Goal: Information Seeking & Learning: Find specific fact

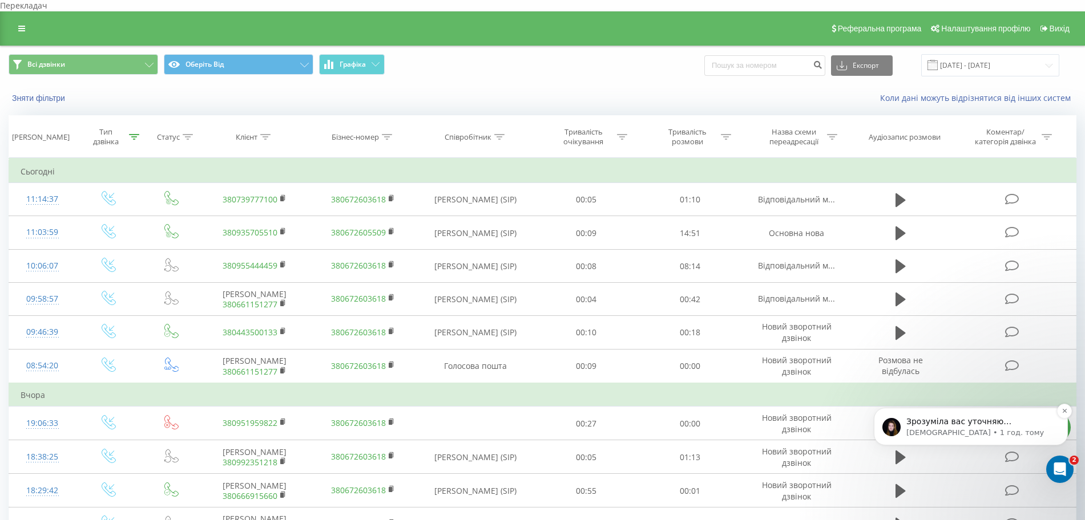
click at [962, 433] on p "Єва • 1 год. тому" at bounding box center [979, 433] width 147 height 10
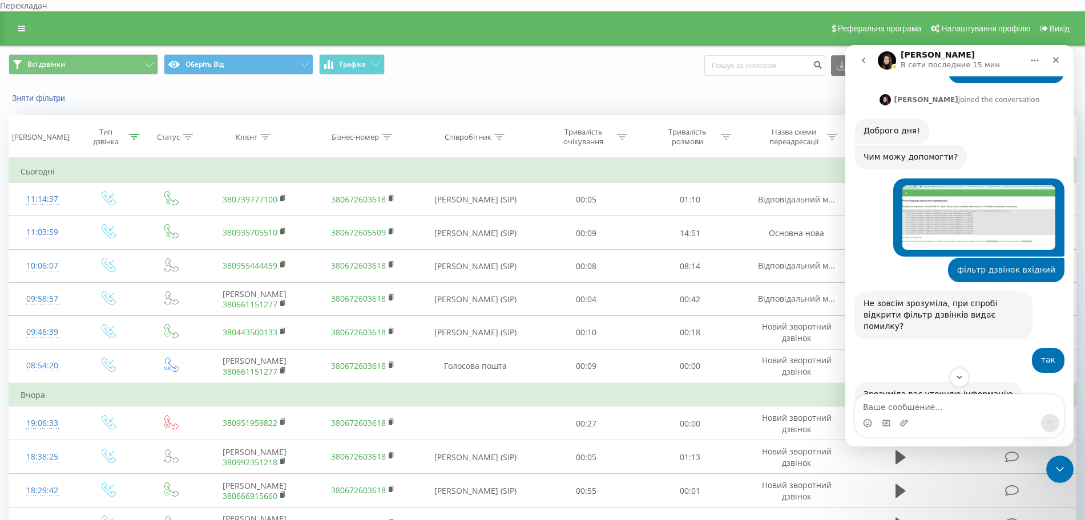
scroll to position [368, 0]
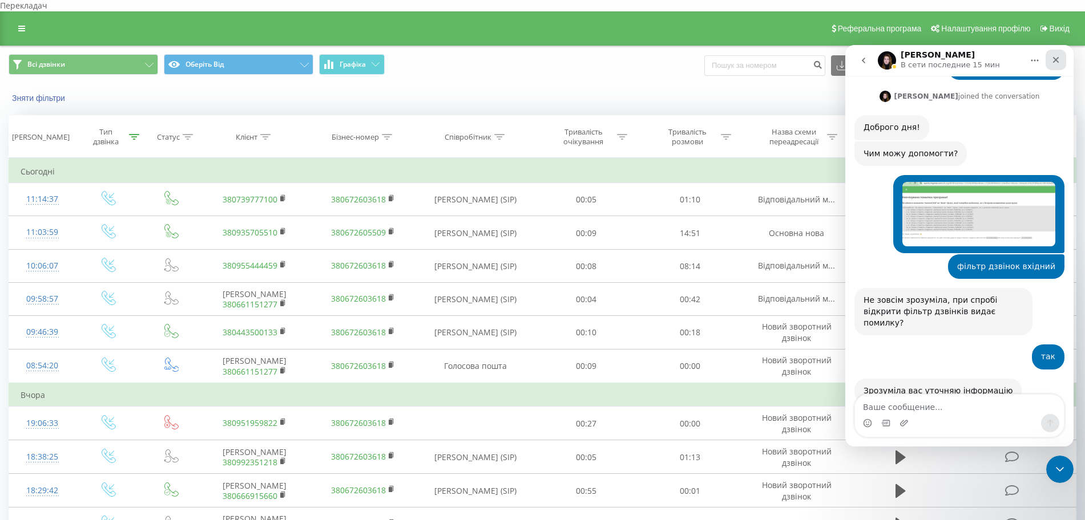
click at [1061, 59] on div "Закрыть" at bounding box center [1055, 60] width 21 height 21
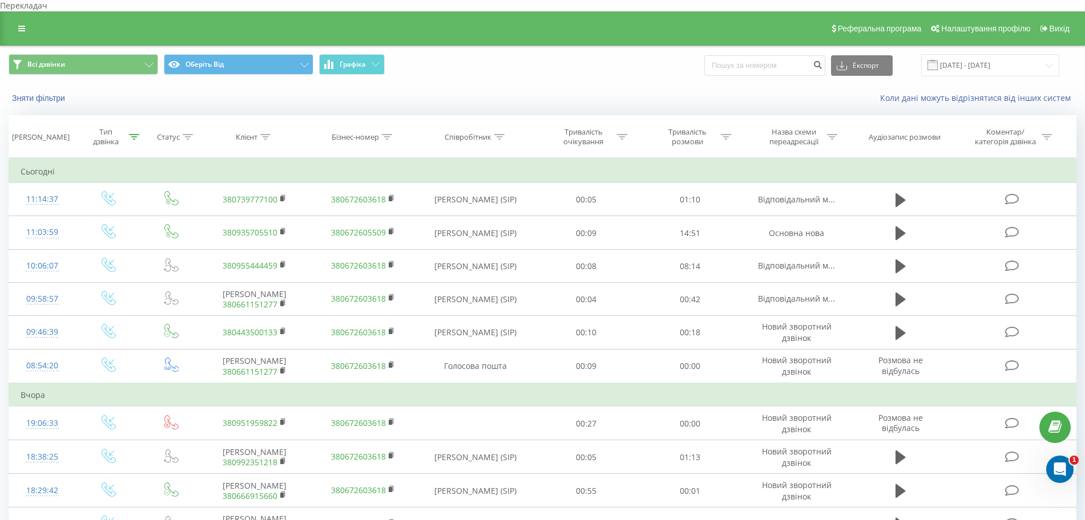
scroll to position [357, 0]
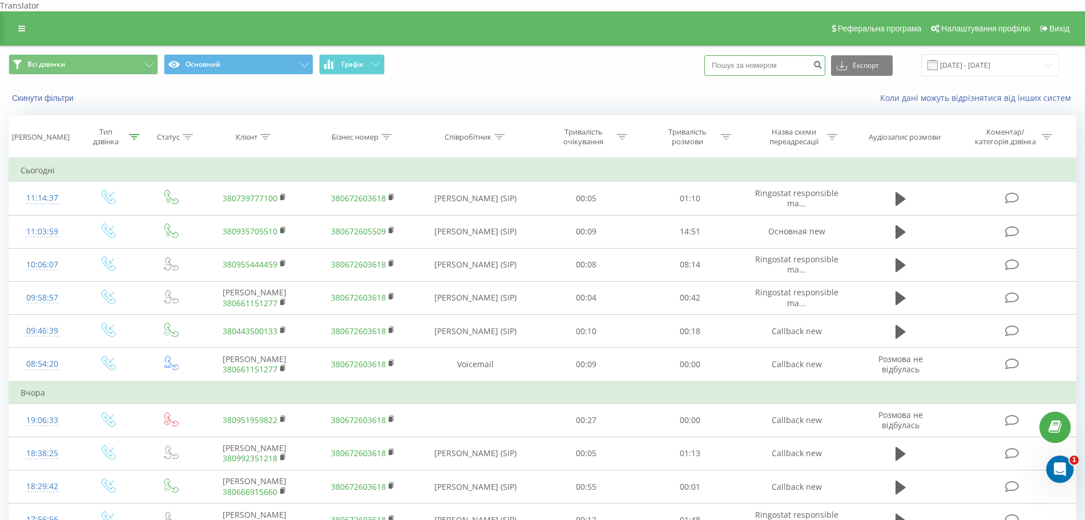
click at [749, 55] on input at bounding box center [764, 65] width 121 height 21
click at [47, 93] on button "Скинути фільтри" at bounding box center [44, 98] width 71 height 10
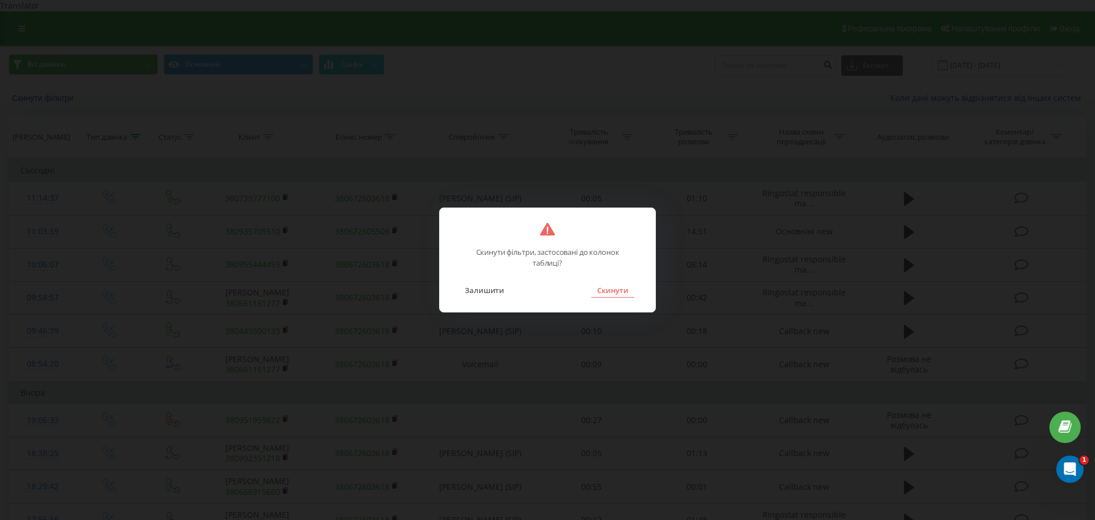
click at [624, 283] on button "Скинути" at bounding box center [613, 290] width 43 height 15
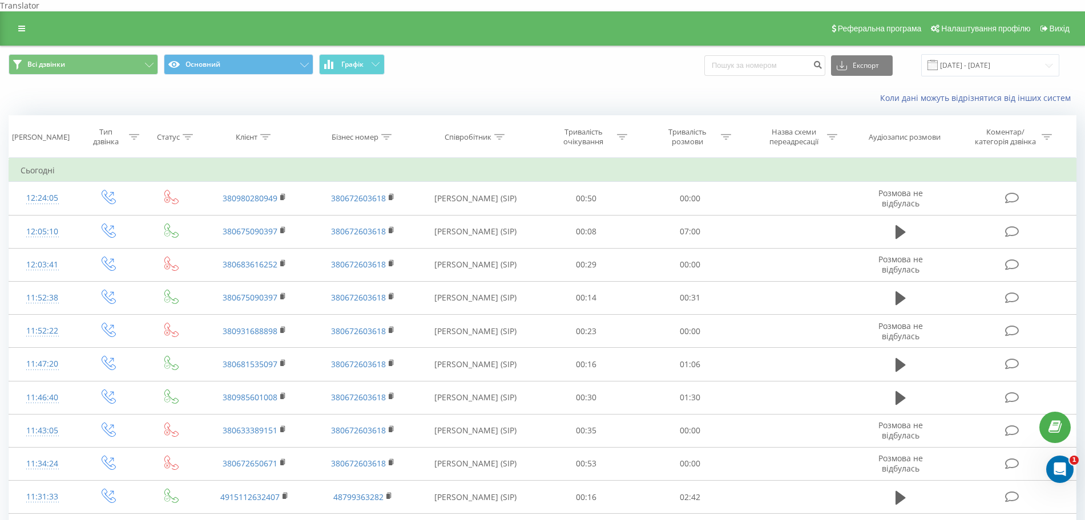
click at [762, 64] on div "Експорт .csv .xls .xlsx 16.08.2025 - 22.08.2025" at bounding box center [881, 65] width 355 height 22
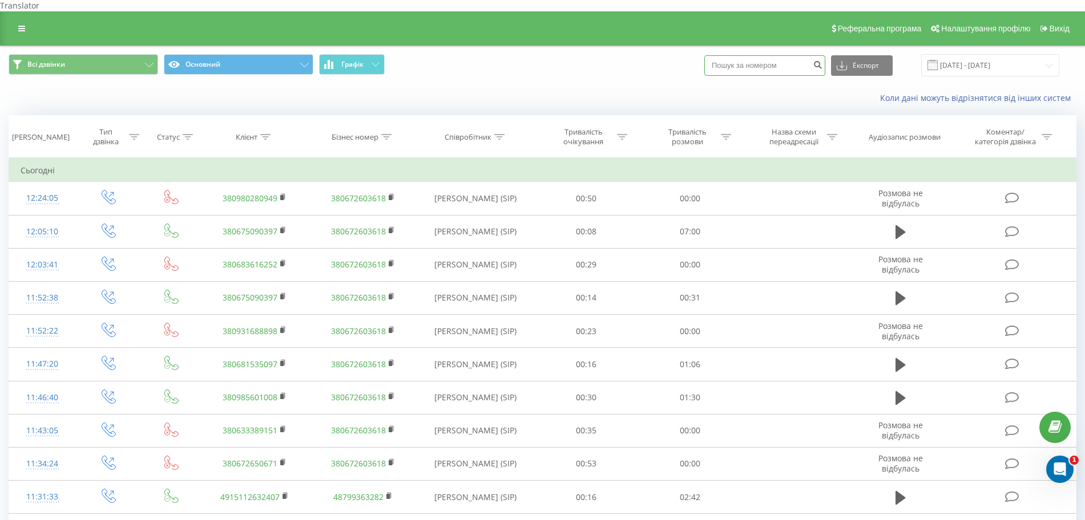
click at [757, 55] on input at bounding box center [764, 65] width 121 height 21
paste input "0 98 228 6212"
type input "0 98 228 6212"
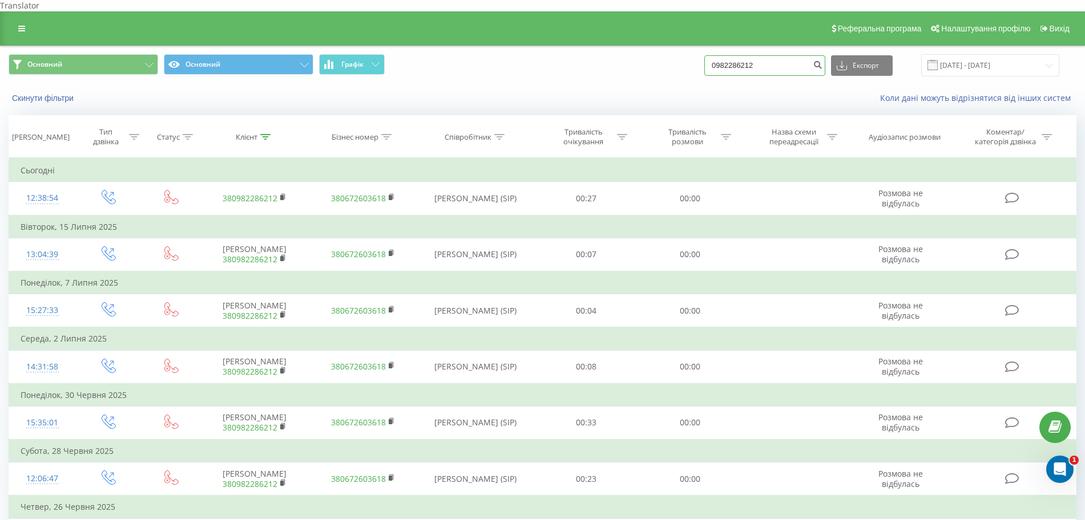
click at [790, 55] on input "0982286212" at bounding box center [764, 65] width 121 height 21
click at [42, 93] on button "Скинути фільтри" at bounding box center [44, 98] width 71 height 10
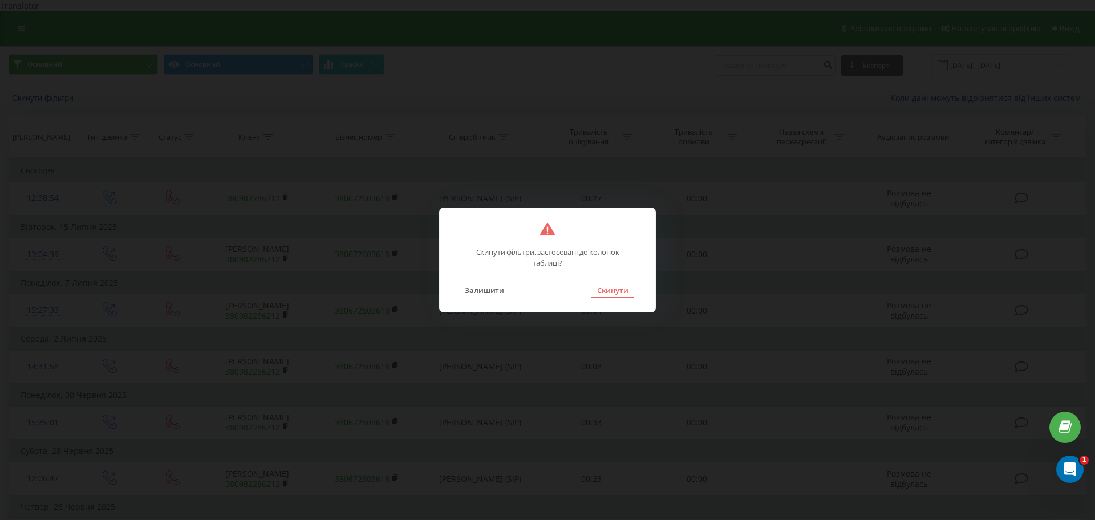
click at [608, 288] on button "Скинути" at bounding box center [613, 290] width 43 height 15
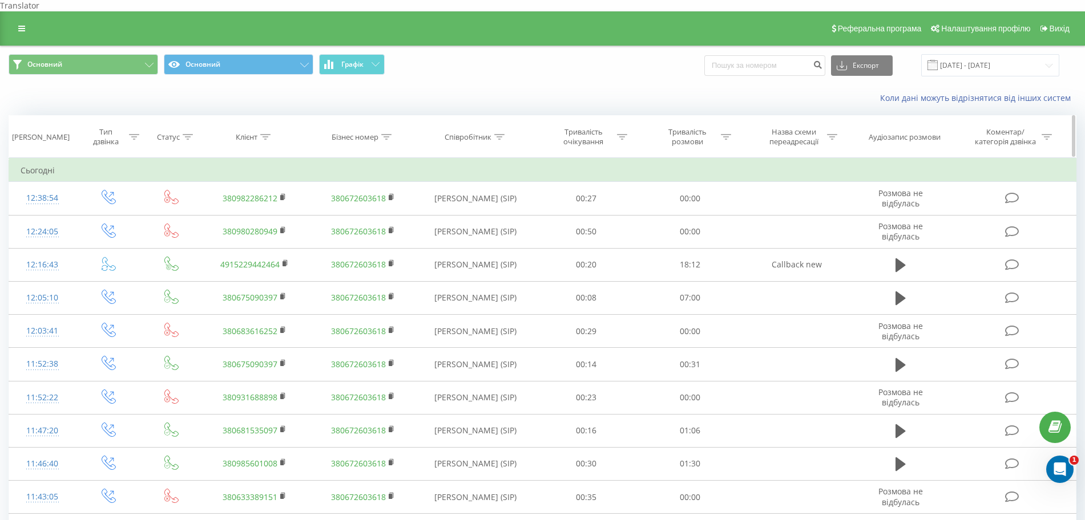
click at [62, 132] on div "[PERSON_NAME]" at bounding box center [41, 137] width 58 height 10
click at [138, 134] on icon at bounding box center [134, 137] width 10 height 6
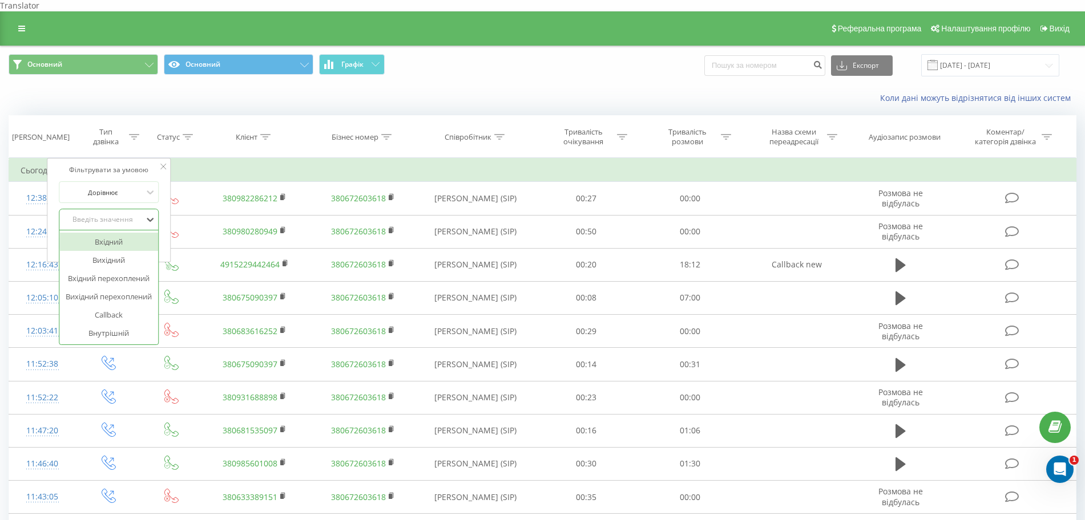
click at [96, 215] on div "Введіть значення" at bounding box center [102, 219] width 81 height 9
click at [99, 234] on div "Вхідний" at bounding box center [108, 242] width 99 height 18
click at [124, 235] on span "OK" at bounding box center [133, 243] width 32 height 18
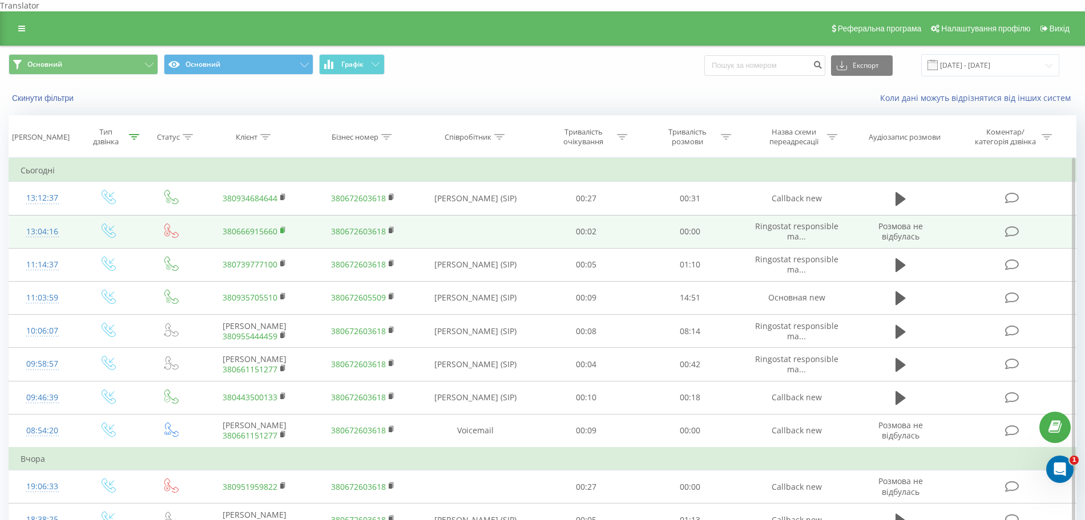
click at [281, 228] on rect at bounding box center [281, 230] width 3 height 5
click at [285, 226] on icon at bounding box center [283, 230] width 6 height 8
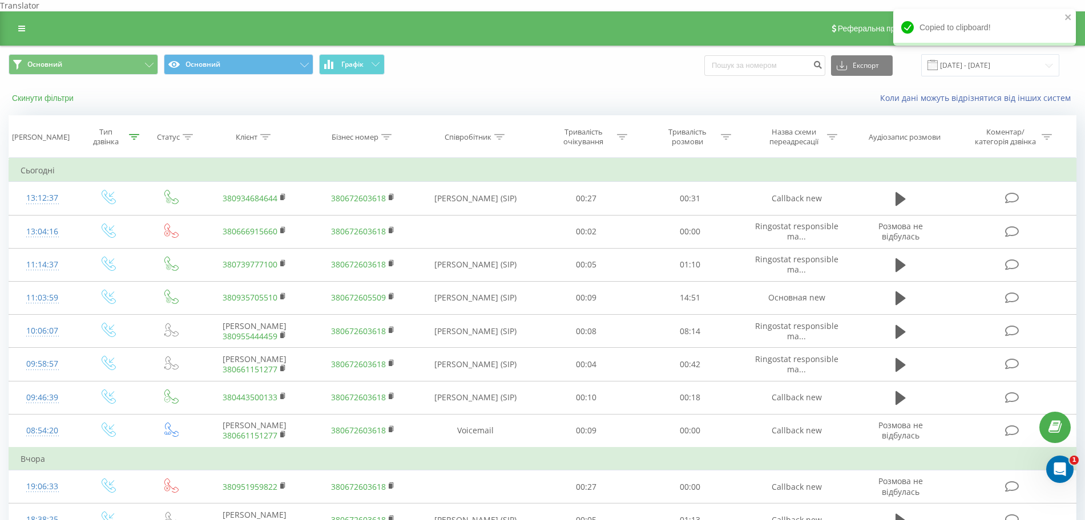
click at [38, 93] on button "Скинути фільтри" at bounding box center [44, 98] width 71 height 10
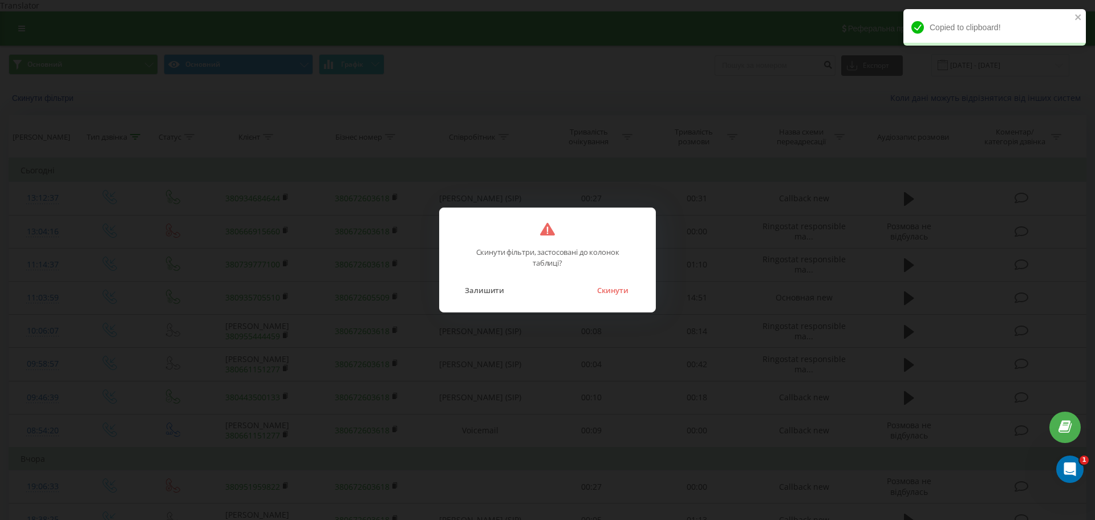
drag, startPoint x: 491, startPoint y: 292, endPoint x: 647, endPoint y: 285, distance: 156.5
click at [647, 285] on div "Скинути фільтри, застосовані до колонок таблиці? Залишити Скинути" at bounding box center [547, 260] width 217 height 105
click at [612, 292] on button "Скинути" at bounding box center [613, 290] width 43 height 15
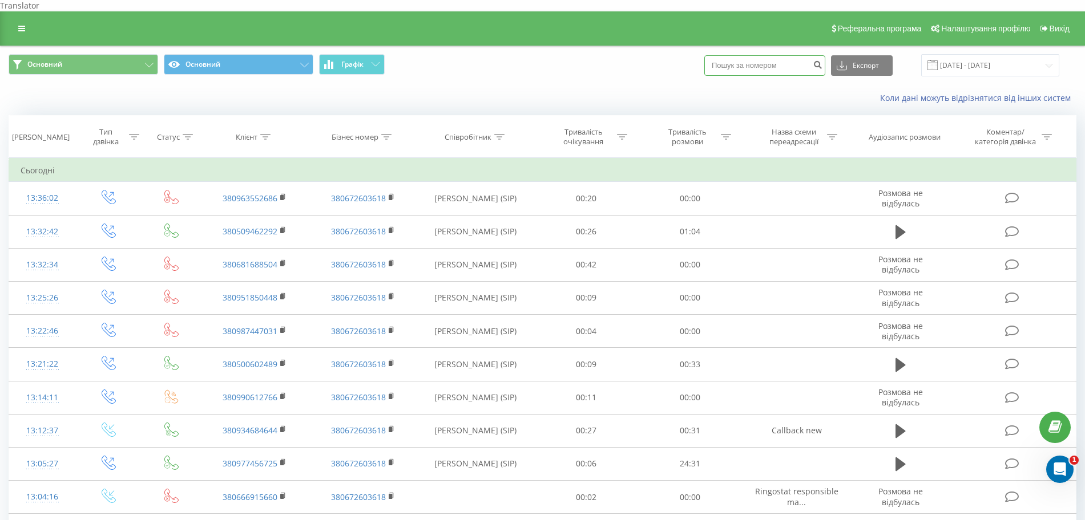
click at [737, 63] on input at bounding box center [764, 65] width 121 height 21
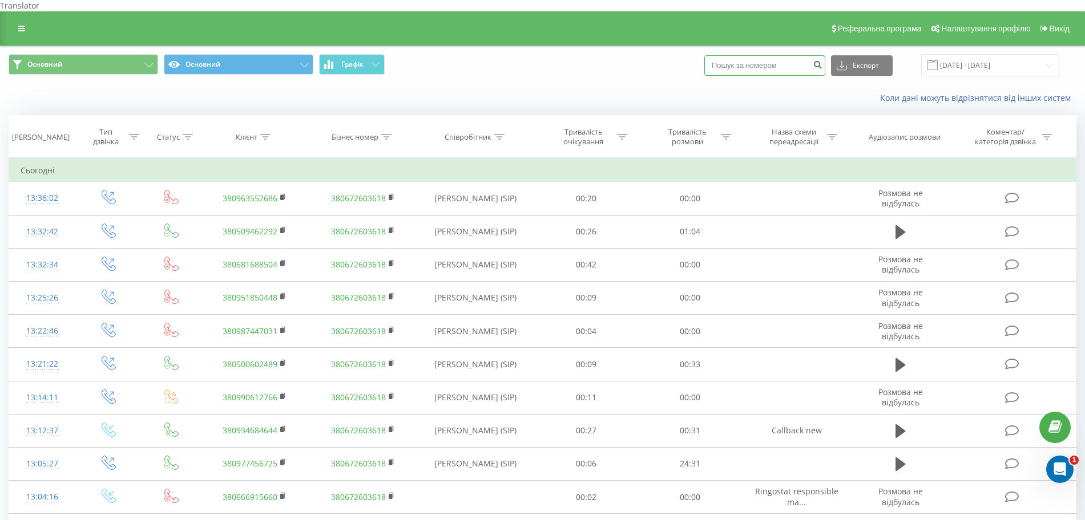
paste input "380666915660"
type input "380666915660"
